Goal: Information Seeking & Learning: Learn about a topic

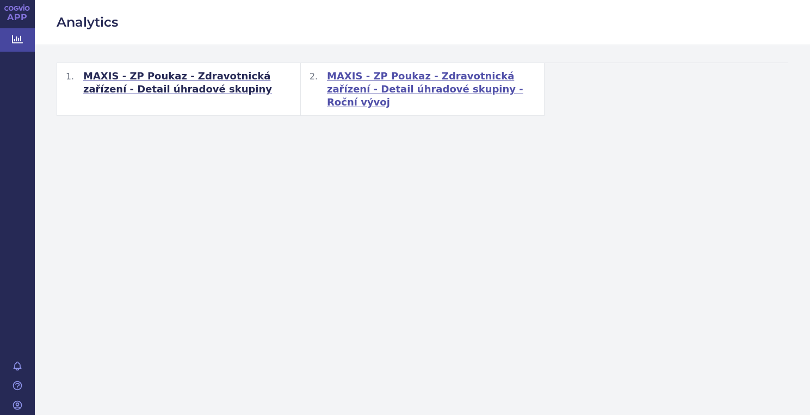
click at [375, 90] on span "MAXIS - ZP Poukaz - Zdravotnická zařízení - Detail úhradové skupiny - Roční výv…" at bounding box center [431, 89] width 208 height 39
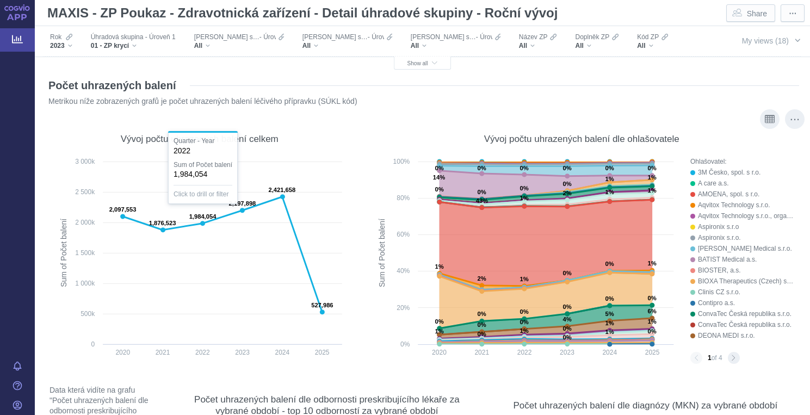
click at [385, 121] on div "Vývoj počtu uhrazených balení dle ohlašovatele Created with Highcharts 12.2.0 S…" at bounding box center [581, 242] width 424 height 245
click at [793, 14] on span "⋯" at bounding box center [793, 13] width 8 height 11
click at [794, 14] on span "⋯" at bounding box center [793, 13] width 8 height 11
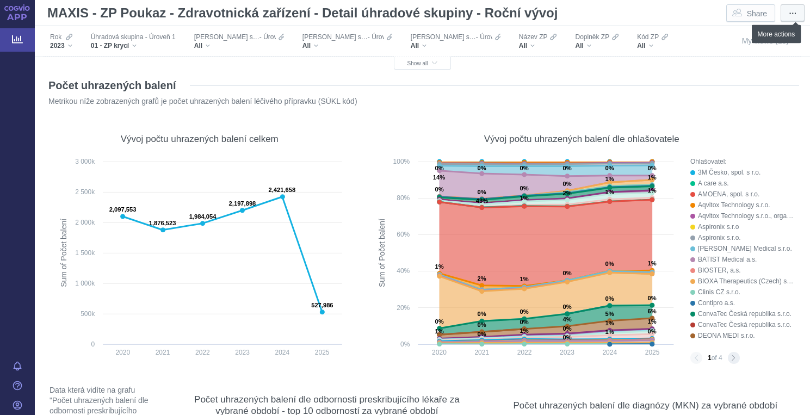
click at [793, 11] on span "⋯" at bounding box center [793, 13] width 8 height 11
click at [792, 14] on span "⋯" at bounding box center [793, 13] width 8 height 11
click at [793, 13] on span "⋯" at bounding box center [793, 13] width 8 height 11
click at [791, 15] on span "⋯" at bounding box center [793, 13] width 8 height 11
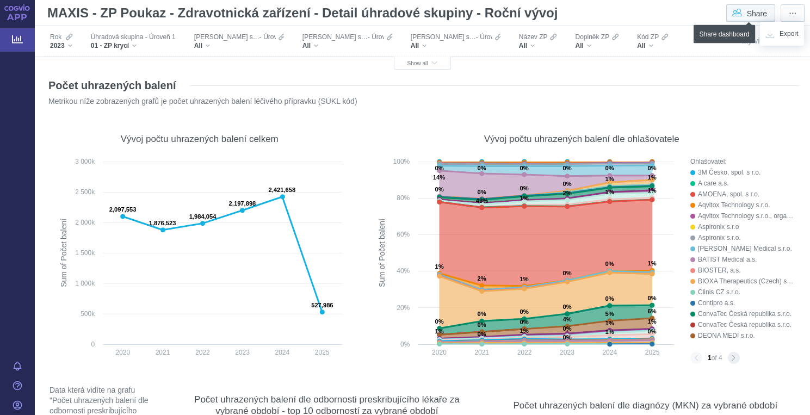
click at [756, 13] on span "Share" at bounding box center [757, 13] width 20 height 11
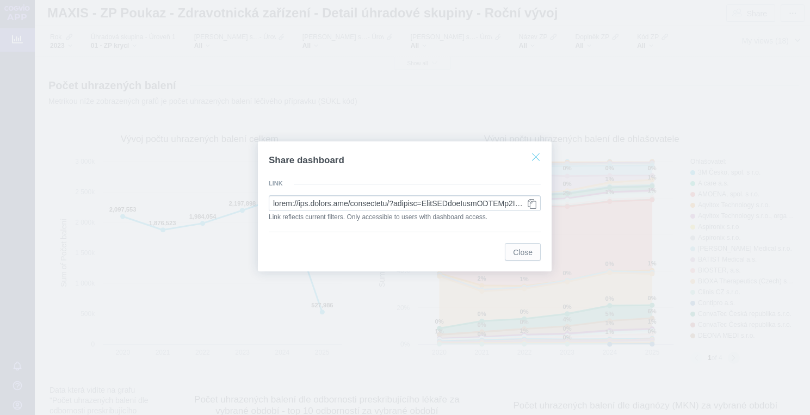
click at [534, 155] on button "Close dialog" at bounding box center [535, 157] width 17 height 16
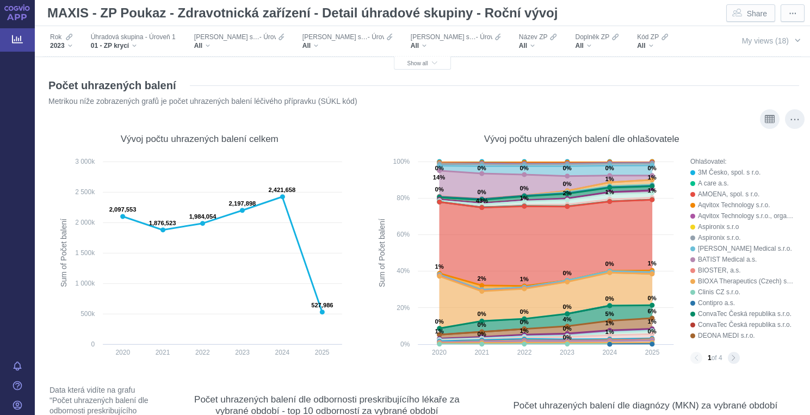
click at [371, 224] on rect at bounding box center [525, 260] width 310 height 209
click at [793, 11] on span "⋯" at bounding box center [793, 13] width 8 height 11
click at [789, 13] on span "⋯" at bounding box center [793, 13] width 8 height 11
click at [791, 13] on span "⋯" at bounding box center [793, 13] width 8 height 11
click at [793, 11] on span "⋯" at bounding box center [793, 13] width 8 height 11
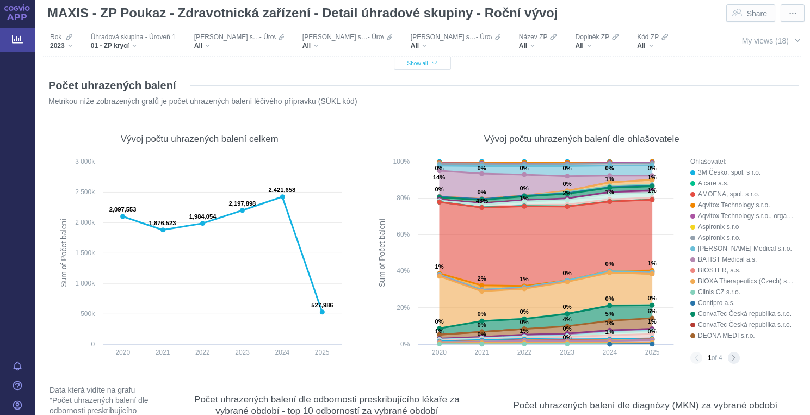
click at [434, 63] on icon "button" at bounding box center [434, 63] width 5 height 6
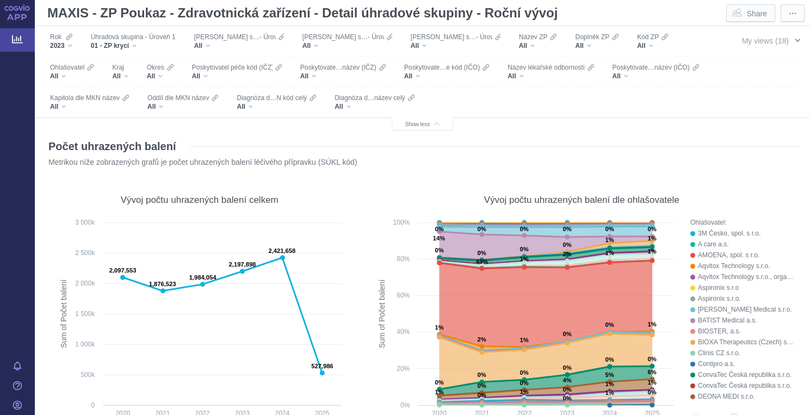
click at [797, 38] on span "button" at bounding box center [797, 40] width 9 height 9
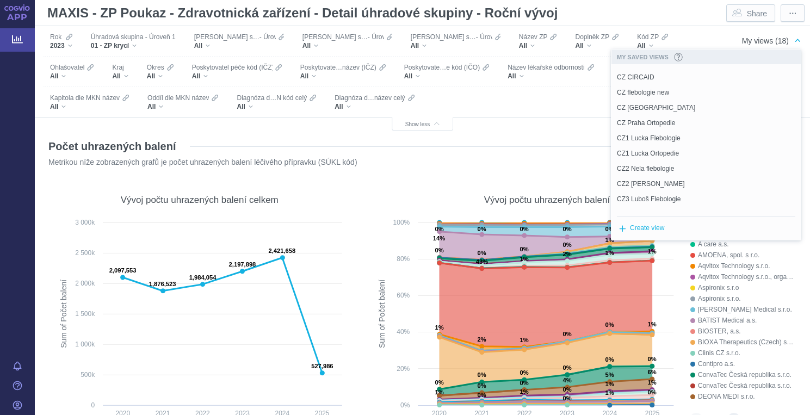
click at [536, 134] on div "Počet uhrazených balení Metrikou níže zobrazených grafů je počet uhrazených bal…" at bounding box center [423, 152] width 754 height 47
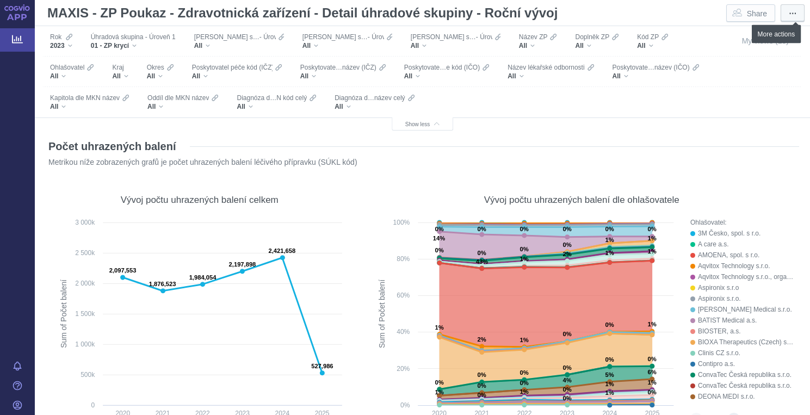
click at [793, 13] on span "⋯" at bounding box center [793, 13] width 8 height 11
click at [787, 36] on span "Export" at bounding box center [789, 34] width 19 height 10
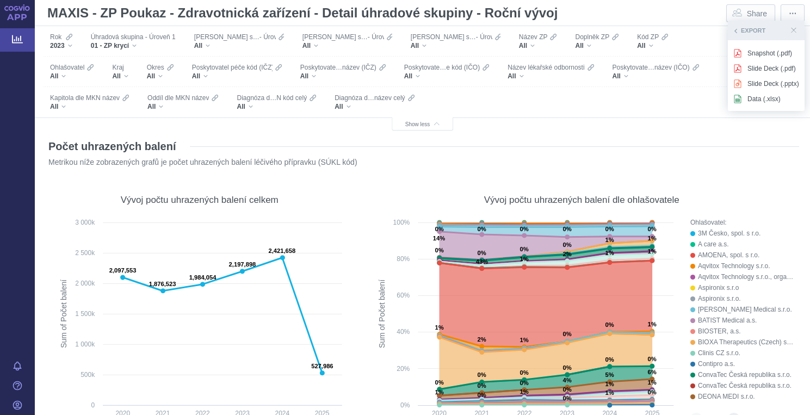
click at [579, 166] on p "Metrikou níže zobrazených grafů je počet uhrazených balení léčivého přípravku (…" at bounding box center [403, 162] width 711 height 10
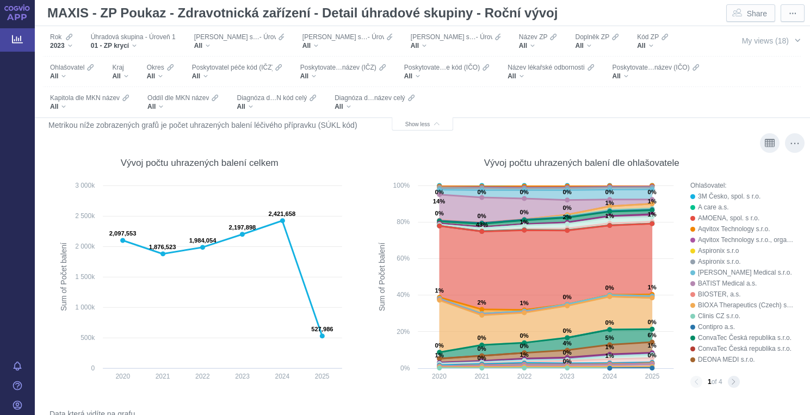
scroll to position [28, 0]
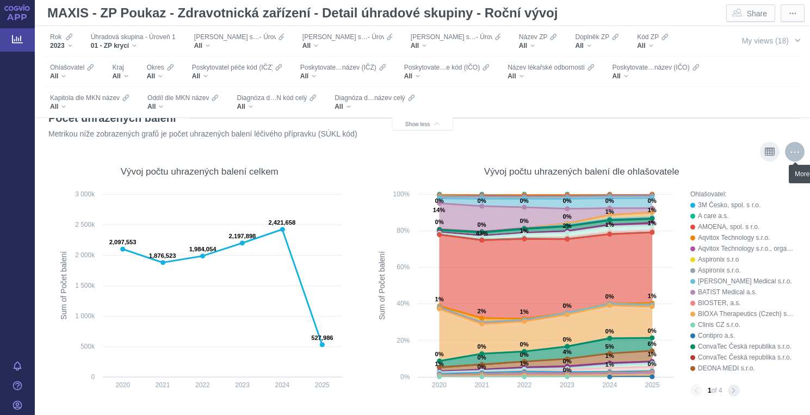
click at [793, 151] on div "More actions" at bounding box center [795, 152] width 20 height 20
click at [741, 129] on p "Metrikou níže zobrazených grafů je počet uhrazených balení léčivého přípravku (…" at bounding box center [403, 134] width 711 height 10
click at [772, 152] on icon "Show as table" at bounding box center [770, 152] width 10 height 10
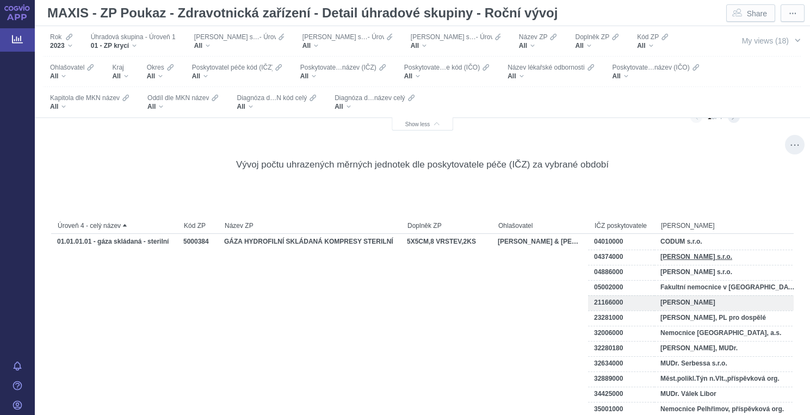
scroll to position [4918, 0]
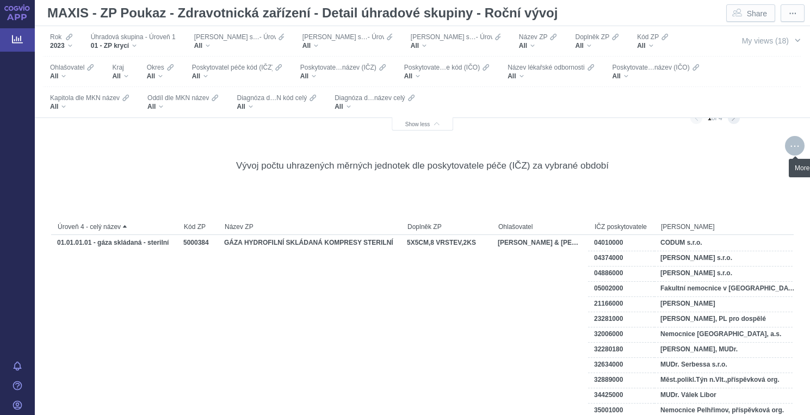
click at [793, 147] on div "More actions" at bounding box center [795, 146] width 20 height 20
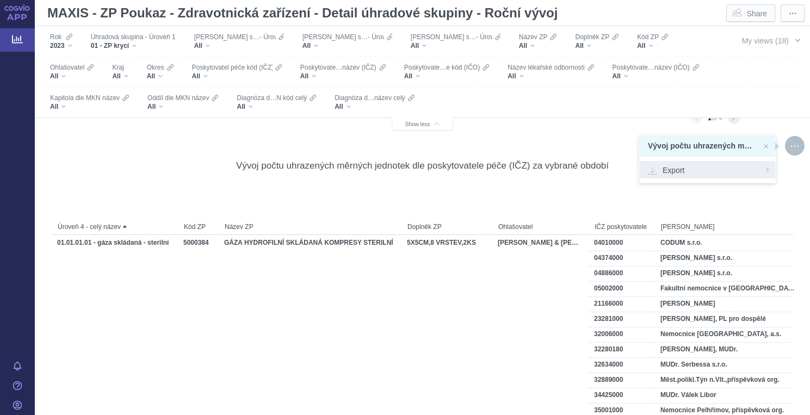
click at [683, 170] on span "Export" at bounding box center [707, 169] width 119 height 11
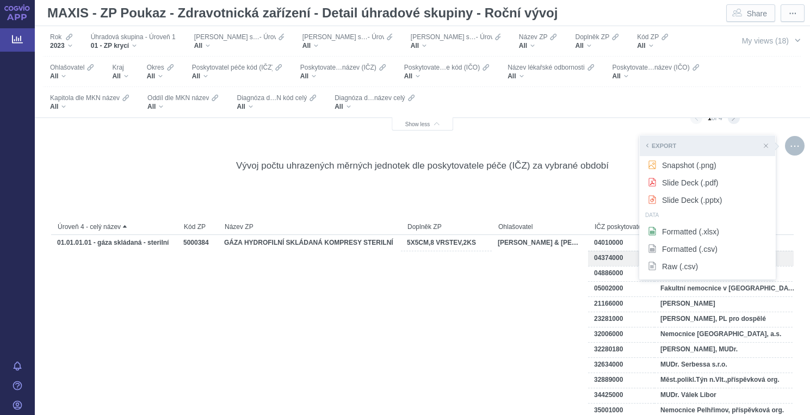
click at [415, 261] on span "5X5CM,8 VRSTEV,2KS" at bounding box center [441, 258] width 69 height 8
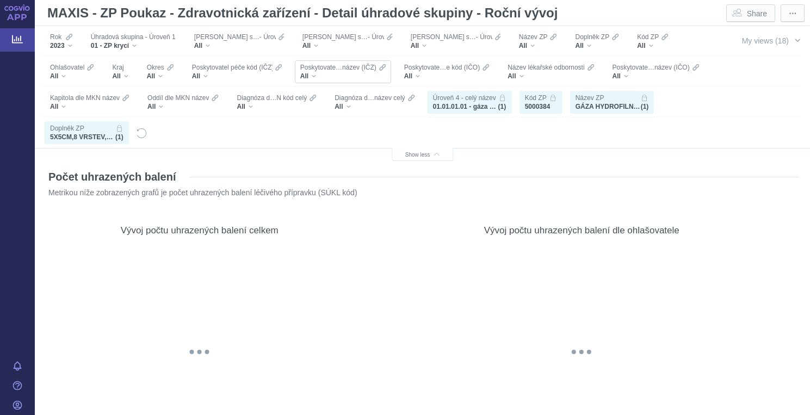
scroll to position [-1, 0]
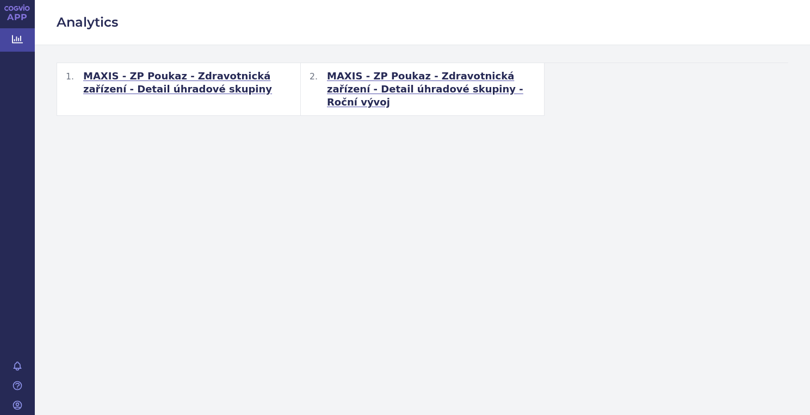
click at [21, 15] on link "APP" at bounding box center [17, 14] width 35 height 28
